Goal: Find specific fact: Find specific page/section

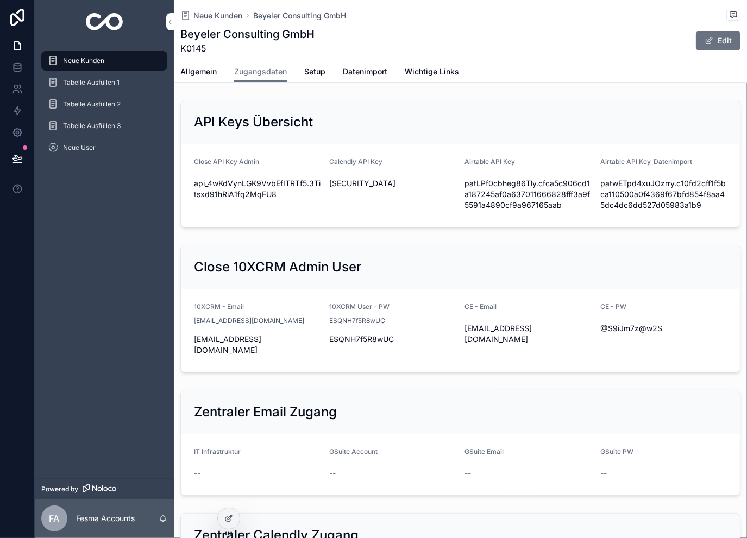
scroll to position [543, 0]
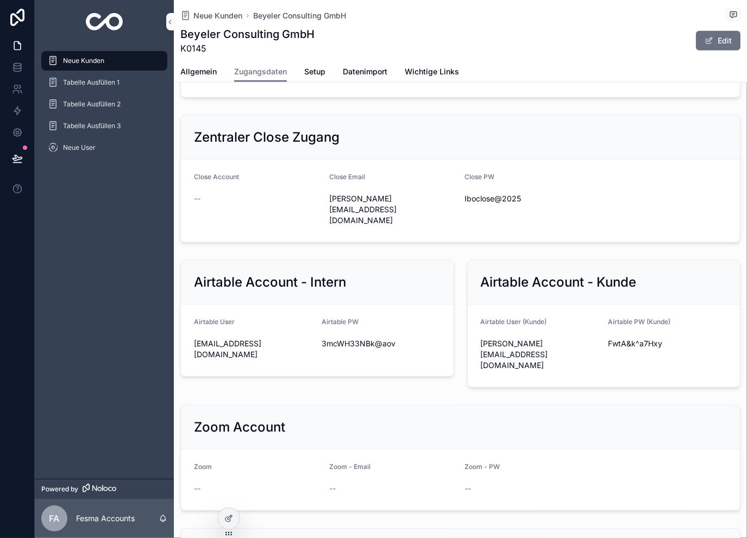
click at [203, 7] on div "Neue [PERSON_NAME] Consulting GmbH Beyeler Consulting GmbH K0145 Edit" at bounding box center [460, 30] width 560 height 61
click at [205, 16] on span "Neue Kunden" at bounding box center [217, 15] width 49 height 11
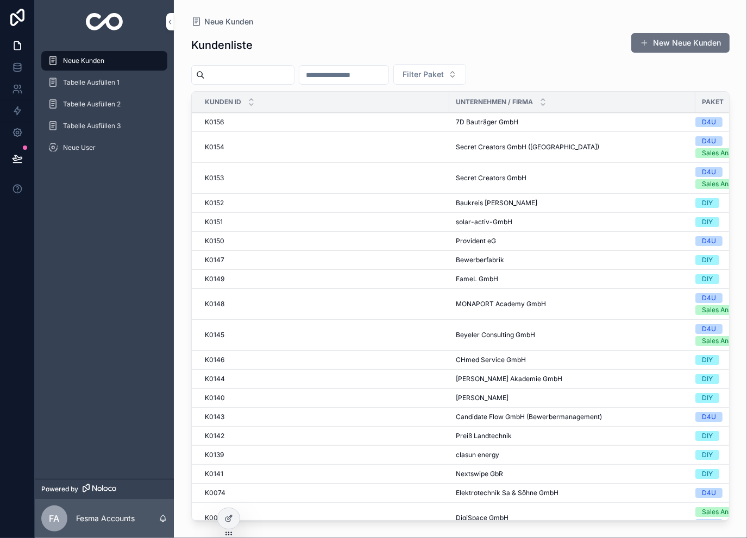
click at [286, 74] on input "scrollable content" at bounding box center [249, 74] width 89 height 15
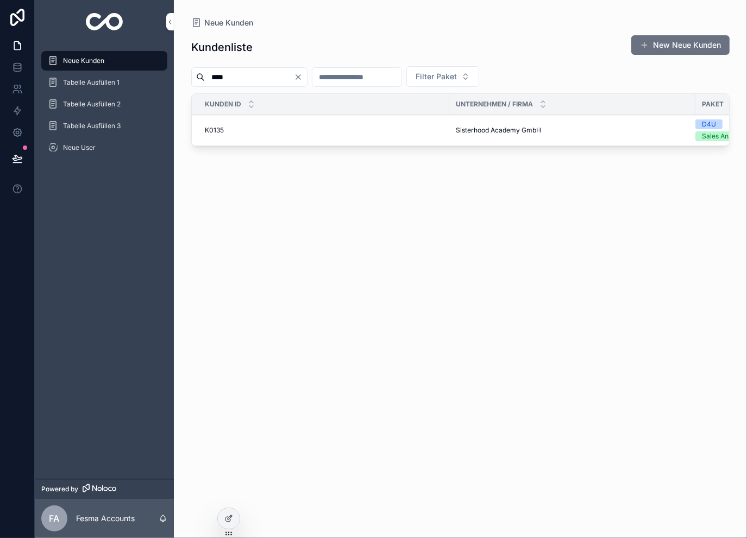
type input "****"
click at [269, 126] on div "K0135 K0135" at bounding box center [324, 130] width 238 height 9
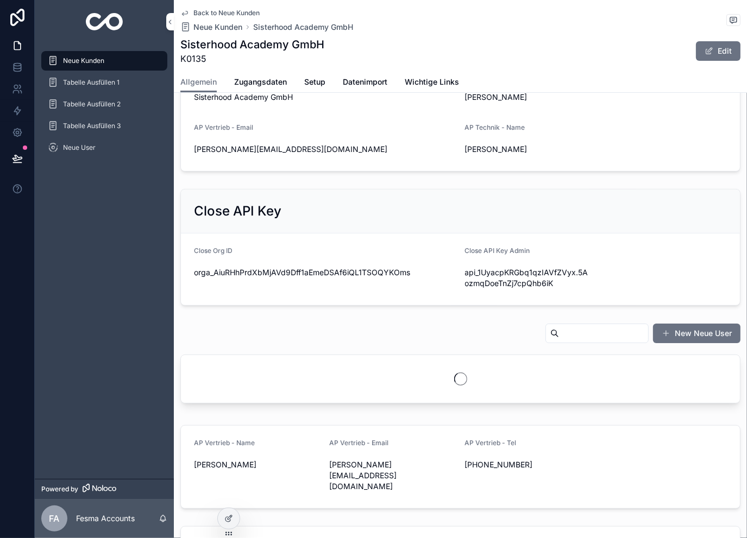
scroll to position [326, 0]
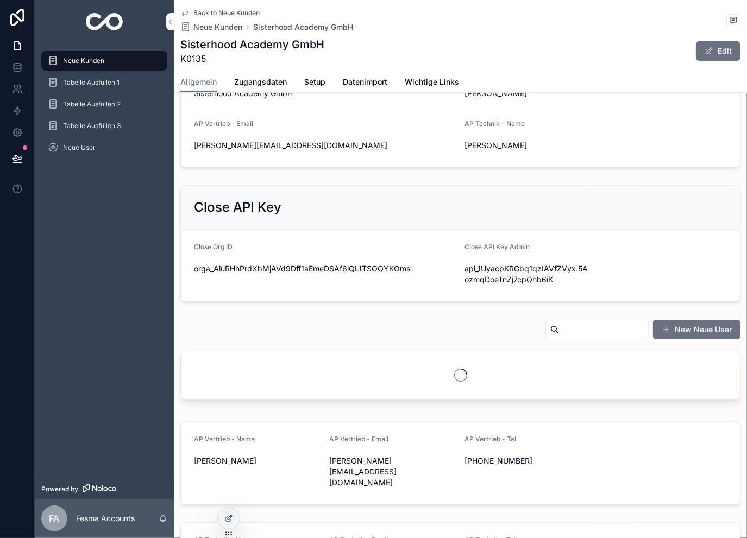
click at [559, 328] on input "scrollable content" at bounding box center [603, 329] width 89 height 15
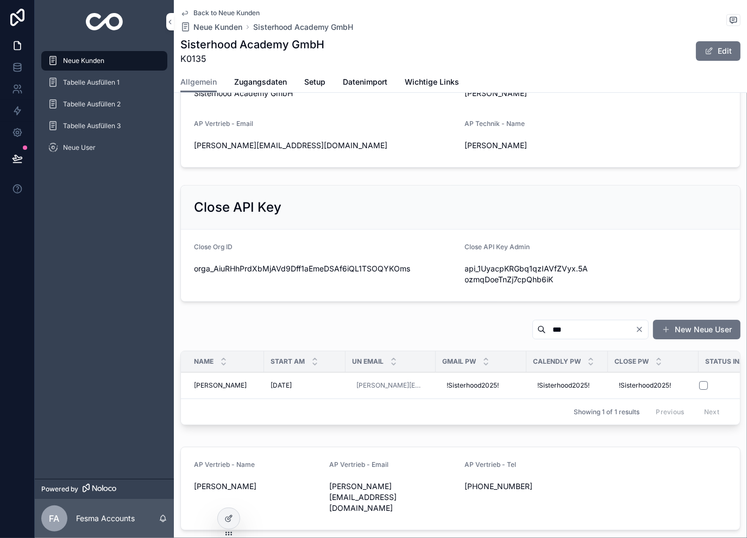
type input "***"
click at [228, 386] on span "[PERSON_NAME]" at bounding box center [220, 385] width 53 height 9
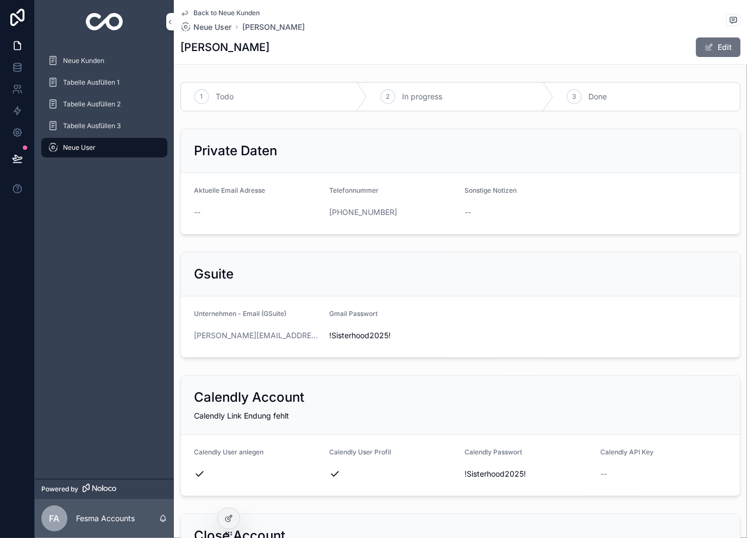
click at [348, 338] on span "!Sisterhood2025!" at bounding box center [392, 335] width 127 height 11
copy span "!Sisterhood2025!"
click at [198, 9] on span "Back to Neue Kunden" at bounding box center [226, 13] width 66 height 9
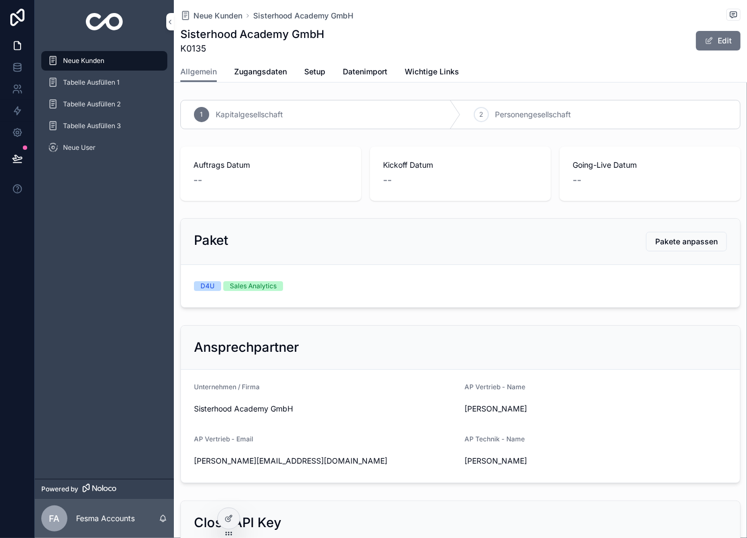
click at [218, 11] on span "Neue Kunden" at bounding box center [217, 15] width 49 height 11
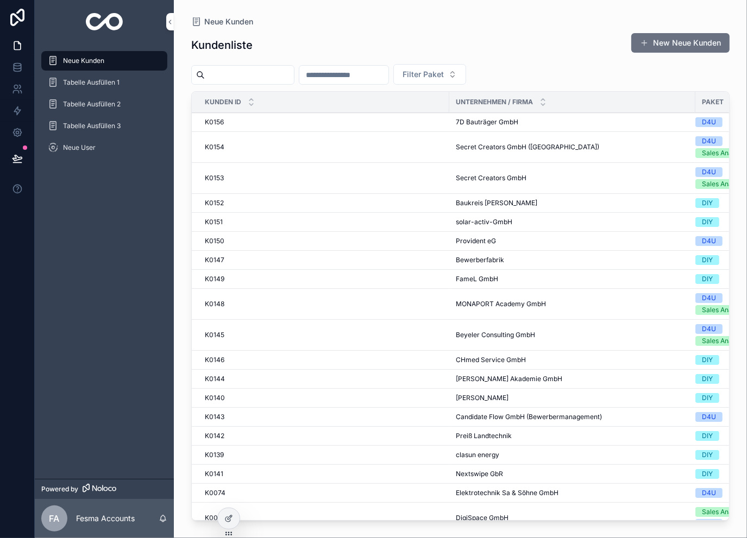
click at [271, 70] on input "scrollable content" at bounding box center [249, 74] width 89 height 15
click at [356, 73] on input "scrollable content" at bounding box center [343, 74] width 89 height 15
type input "***"
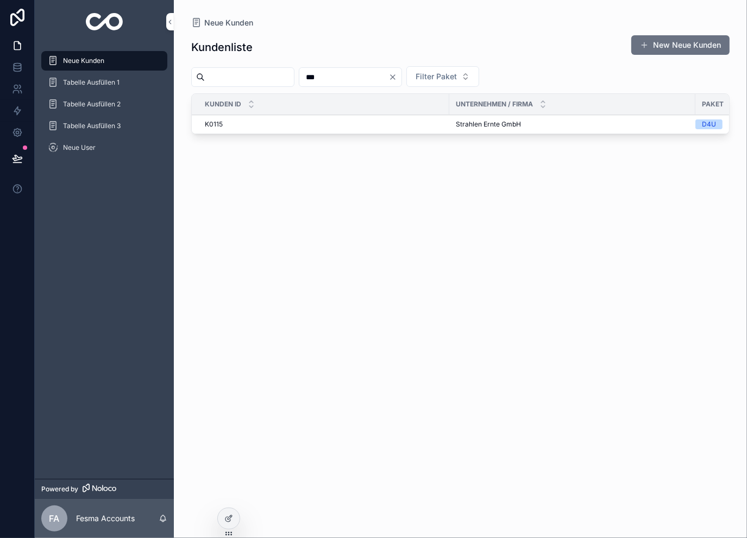
click at [461, 125] on span "Strahlen Ernte GmbH" at bounding box center [488, 124] width 65 height 9
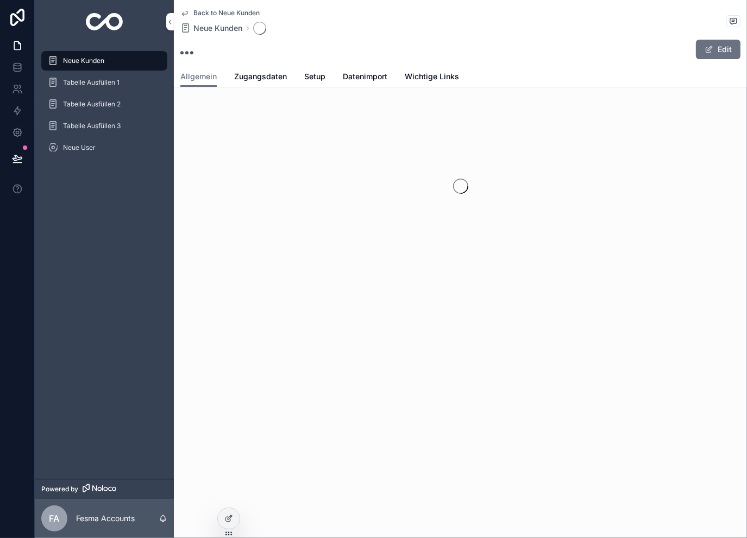
click at [267, 81] on span "Zugangsdaten" at bounding box center [260, 76] width 53 height 11
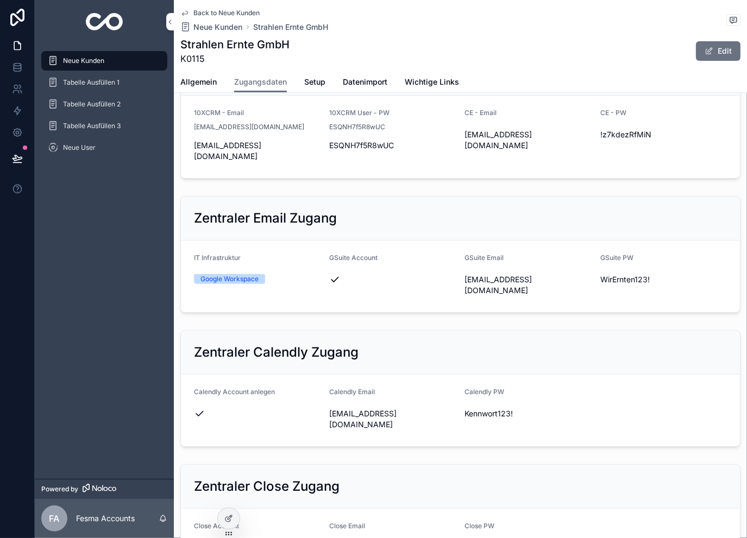
scroll to position [217, 0]
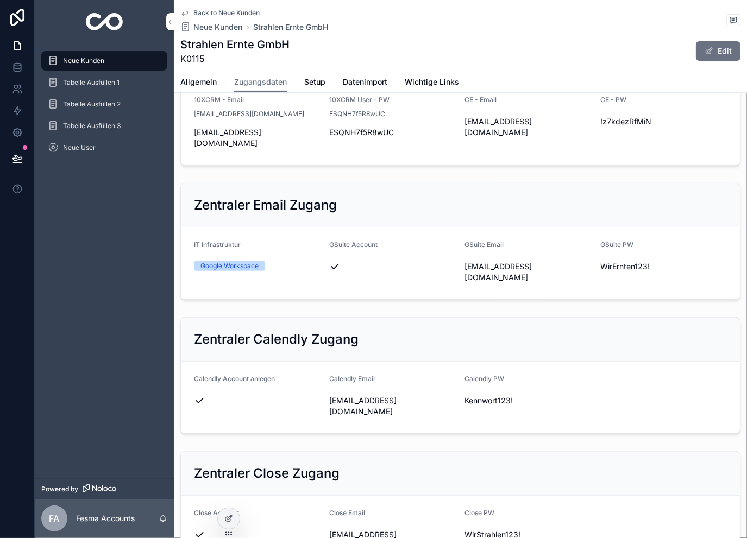
click at [0, 0] on icon "scrollable content" at bounding box center [0, 0] width 0 height 0
